Goal: Task Accomplishment & Management: Complete application form

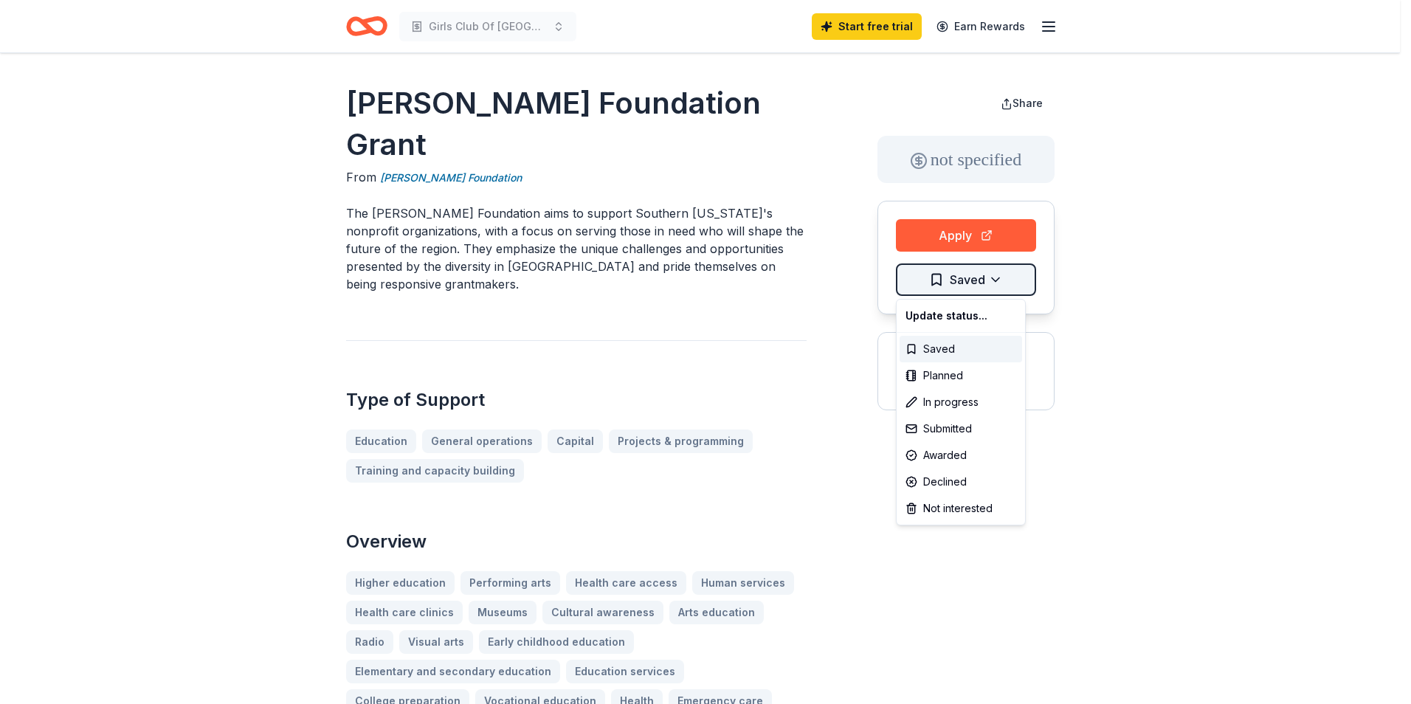
click at [939, 281] on html "Girls Club Of Los Angeles Start free trial Earn Rewards [PERSON_NAME] Foundatio…" at bounding box center [705, 352] width 1411 height 704
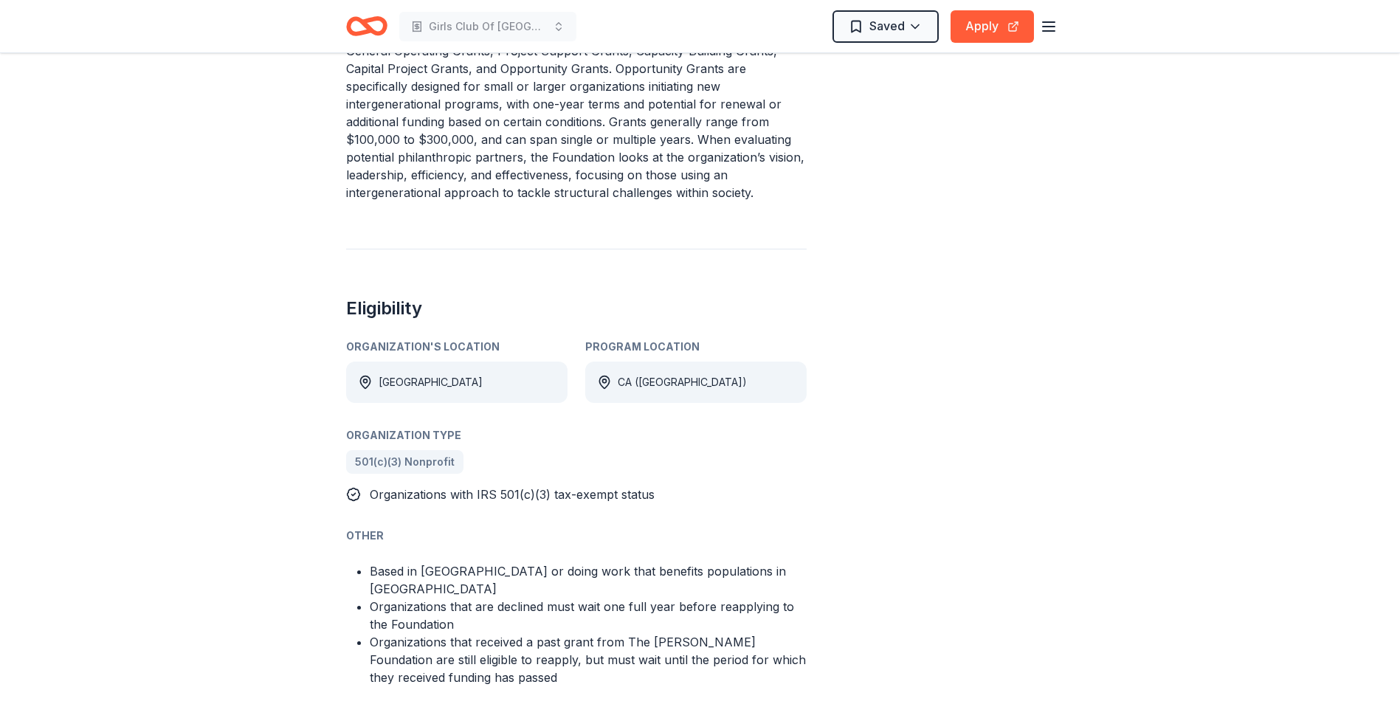
scroll to position [664, 0]
click at [969, 27] on button "Apply" at bounding box center [991, 26] width 83 height 32
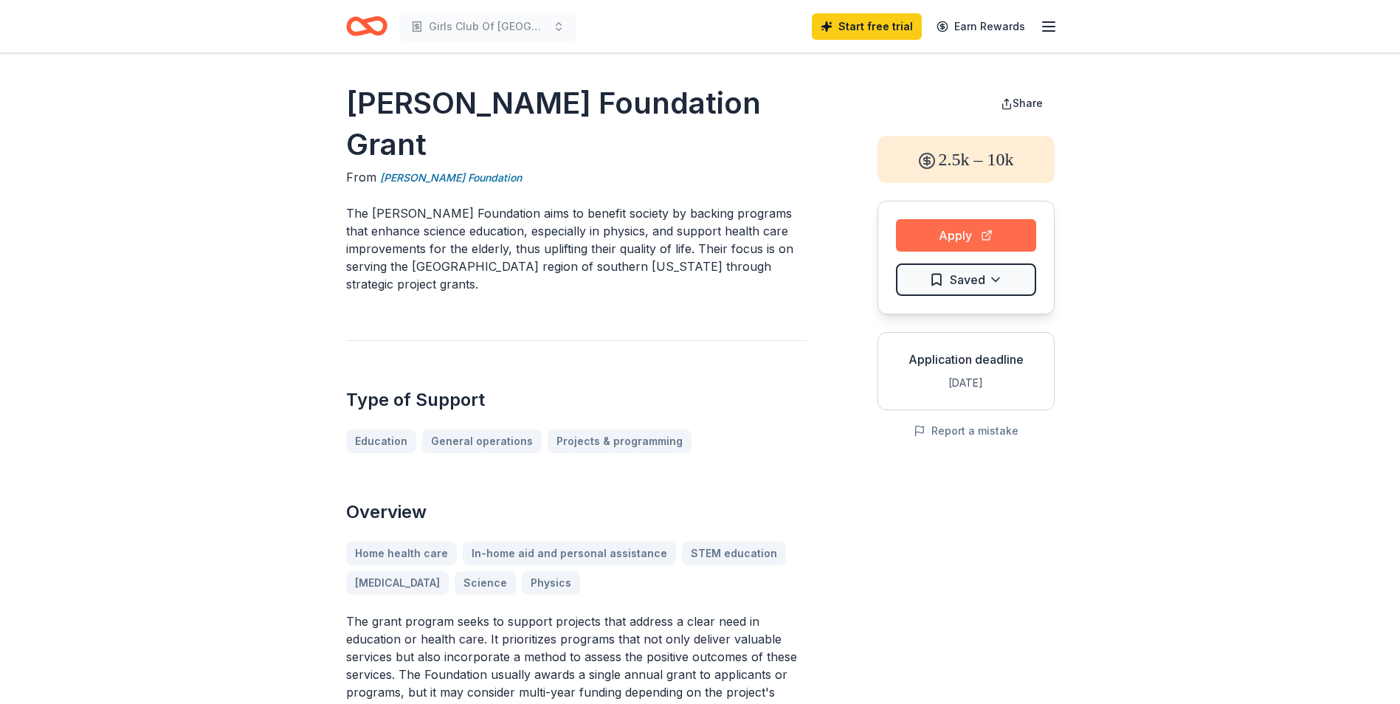
click at [955, 237] on button "Apply" at bounding box center [966, 235] width 140 height 32
